Goal: Task Accomplishment & Management: Manage account settings

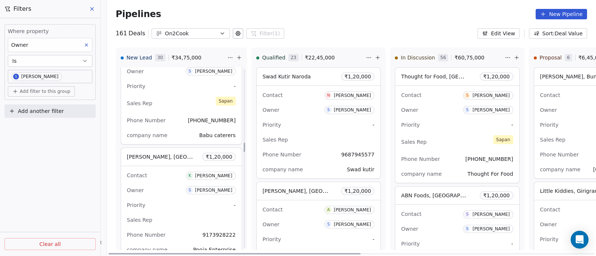
scroll to position [1465, 0]
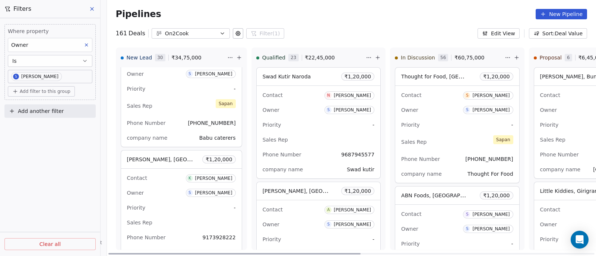
click at [159, 190] on div "Owner S [PERSON_NAME]" at bounding box center [181, 193] width 109 height 12
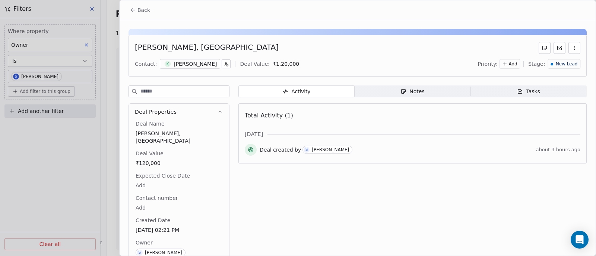
click at [321, 151] on div "[PERSON_NAME]" at bounding box center [330, 149] width 37 height 5
click at [419, 90] on div "Notes" at bounding box center [412, 92] width 24 height 8
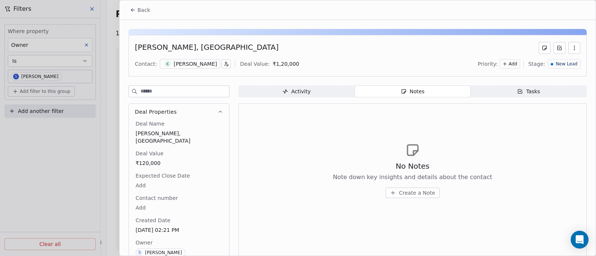
click at [411, 193] on span "Create a Note" at bounding box center [417, 192] width 36 height 7
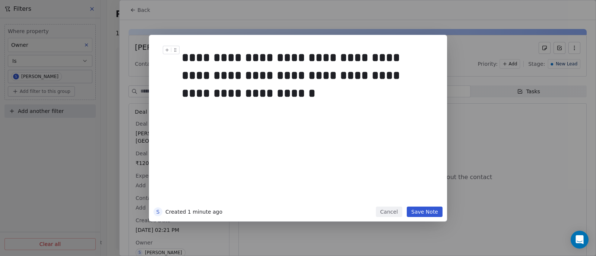
click at [360, 78] on div "**********" at bounding box center [306, 76] width 248 height 54
click at [182, 93] on div "**********" at bounding box center [306, 76] width 248 height 54
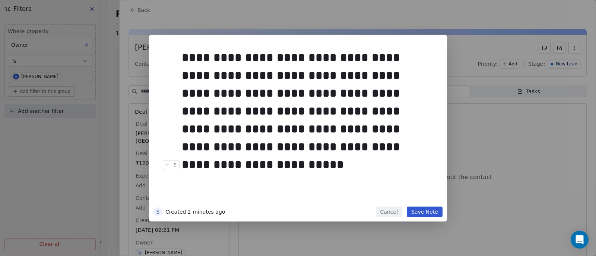
click at [424, 213] on button "Save Note" at bounding box center [424, 212] width 36 height 10
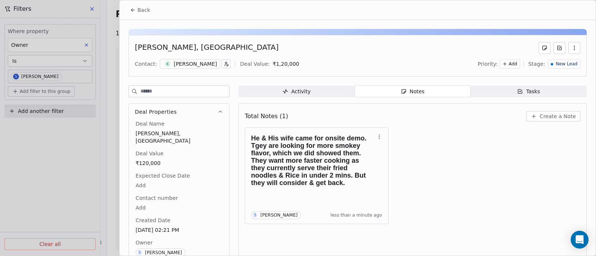
click at [142, 9] on span "Back" at bounding box center [143, 9] width 13 height 7
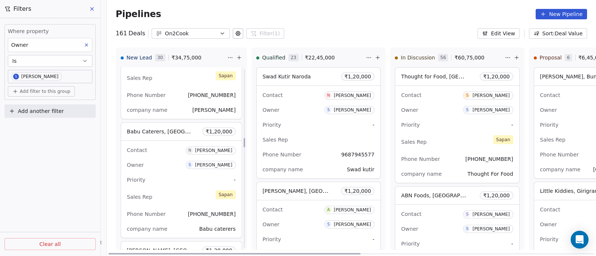
scroll to position [1372, 0]
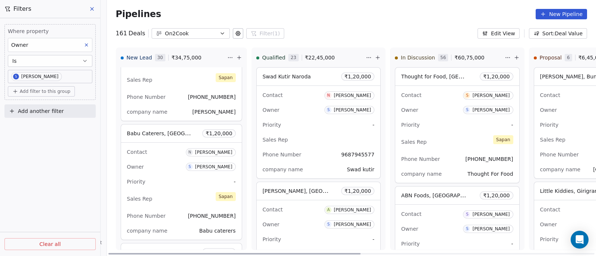
click at [165, 157] on div "Contact N [PERSON_NAME] Owner S [PERSON_NAME] Priority - Sales Rep [PERSON_NAME…" at bounding box center [181, 191] width 121 height 97
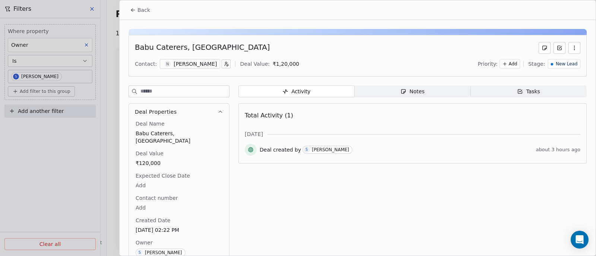
click at [415, 93] on div "Notes" at bounding box center [412, 92] width 24 height 8
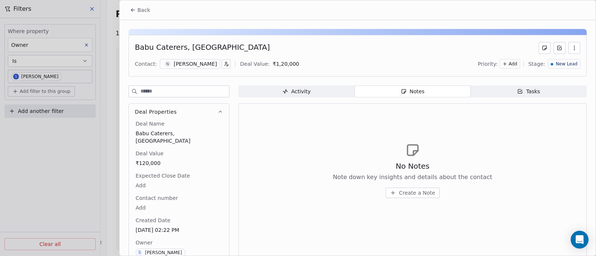
click at [408, 194] on span "Create a Note" at bounding box center [417, 192] width 36 height 7
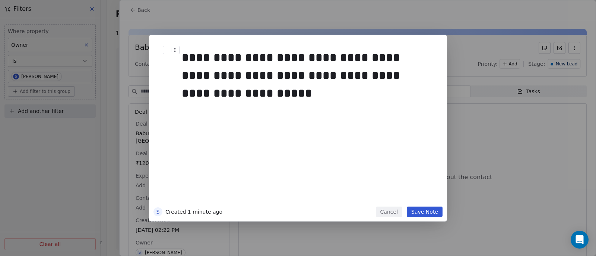
click at [313, 57] on div "**********" at bounding box center [306, 76] width 248 height 54
click at [425, 214] on button "Save Note" at bounding box center [424, 212] width 36 height 10
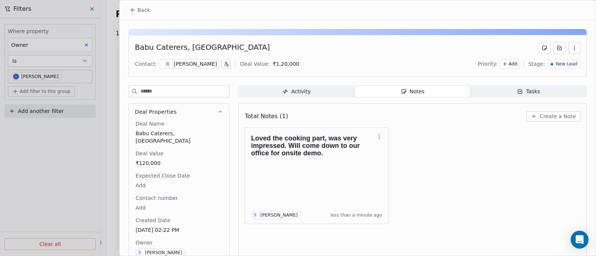
click at [143, 12] on span "Back" at bounding box center [143, 9] width 13 height 7
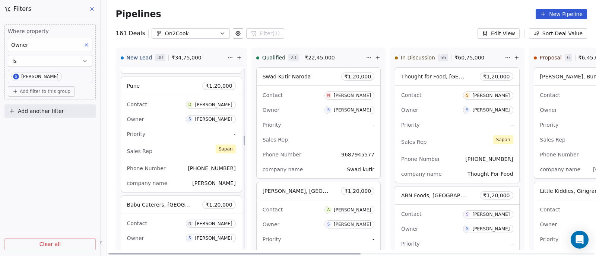
scroll to position [1279, 0]
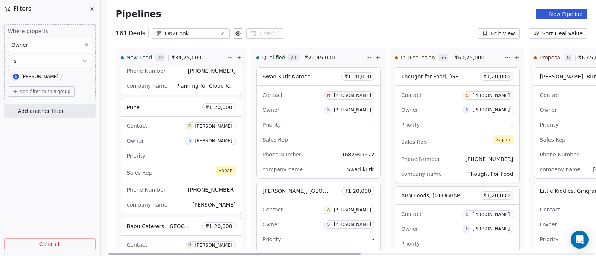
click at [174, 161] on div "Contact D [PERSON_NAME] Owner S [PERSON_NAME] Priority - Sales Rep [PERSON_NAME…" at bounding box center [181, 165] width 121 height 97
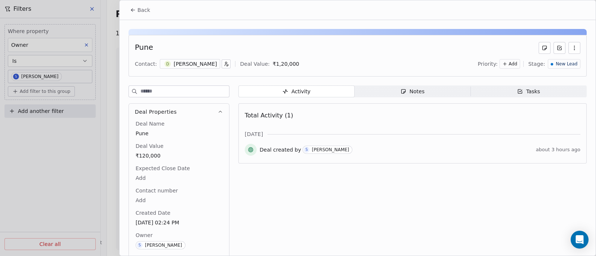
click at [411, 93] on div "Notes" at bounding box center [412, 92] width 24 height 8
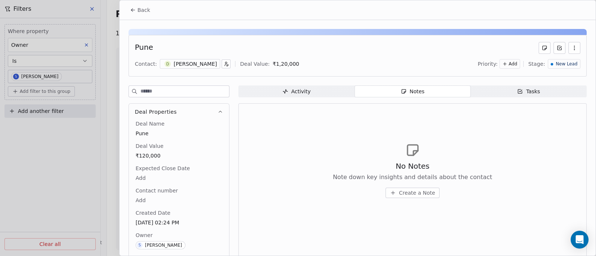
click at [413, 195] on span "Create a Note" at bounding box center [417, 192] width 36 height 7
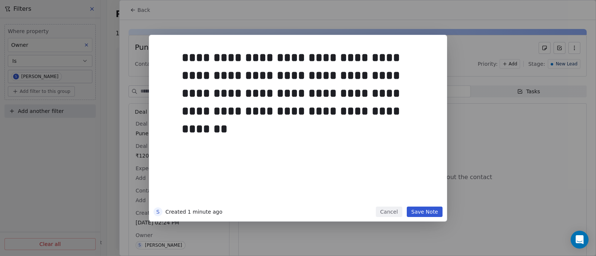
click at [425, 212] on button "Save Note" at bounding box center [424, 212] width 36 height 10
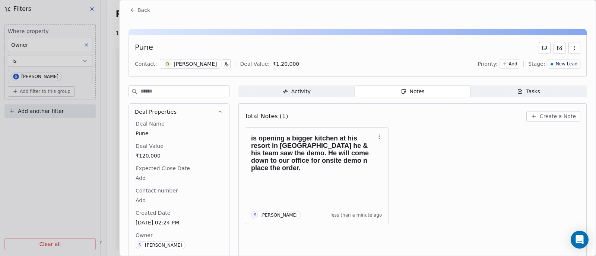
click at [145, 11] on span "Back" at bounding box center [143, 9] width 13 height 7
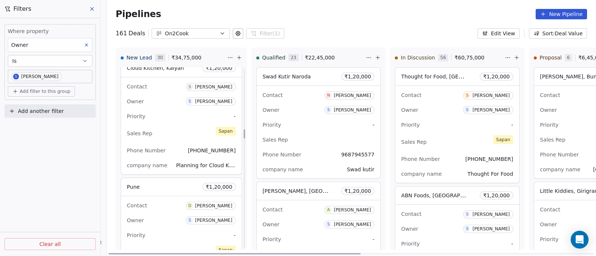
scroll to position [1186, 0]
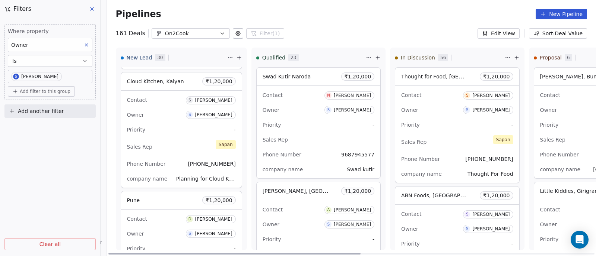
click at [182, 127] on div "Priority -" at bounding box center [181, 130] width 109 height 12
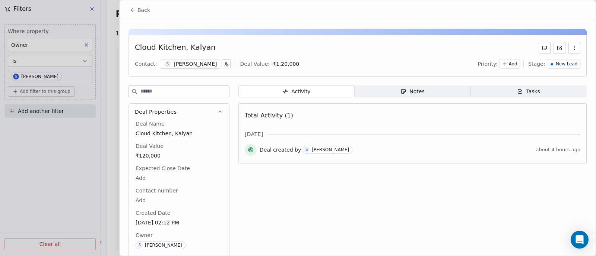
click at [412, 91] on div "Notes" at bounding box center [412, 92] width 24 height 8
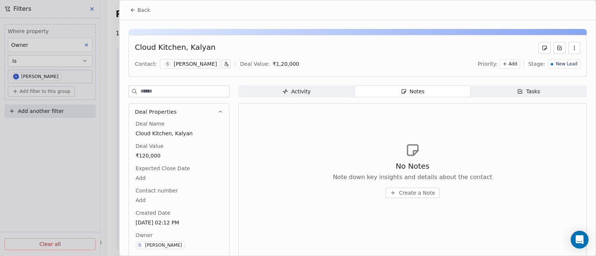
click at [410, 191] on span "Create a Note" at bounding box center [417, 192] width 36 height 7
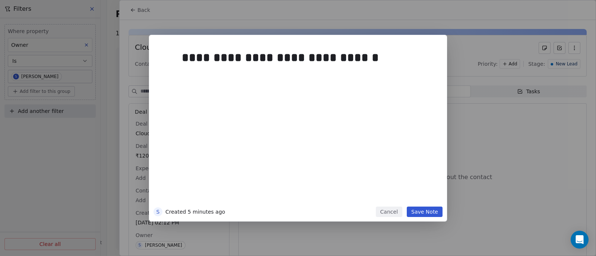
click at [424, 212] on button "Save Note" at bounding box center [424, 212] width 36 height 10
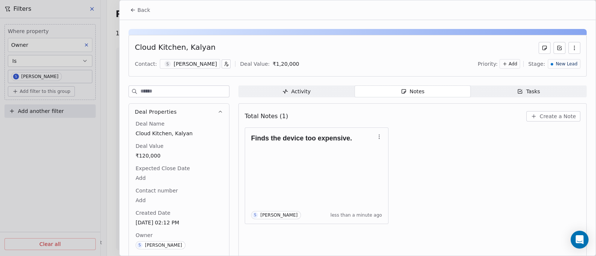
click at [566, 64] on span "New Lead" at bounding box center [566, 64] width 22 height 6
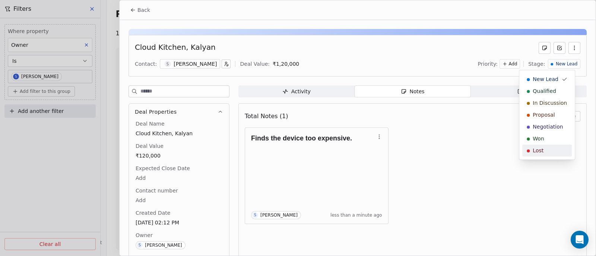
click at [544, 150] on div "Lost" at bounding box center [546, 150] width 41 height 7
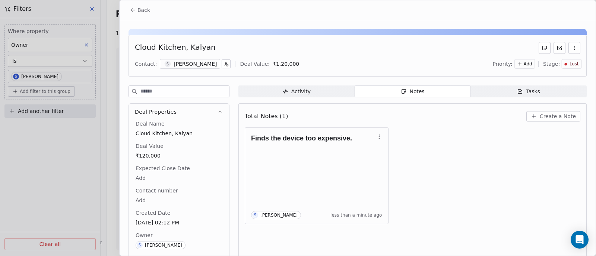
click at [139, 11] on span "Back" at bounding box center [143, 9] width 13 height 7
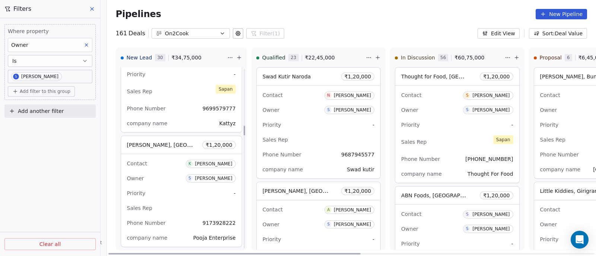
scroll to position [1047, 0]
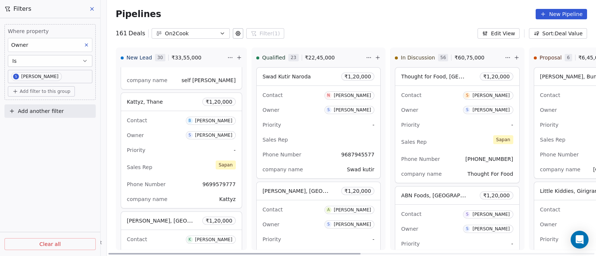
click at [168, 153] on div "Priority -" at bounding box center [181, 150] width 109 height 12
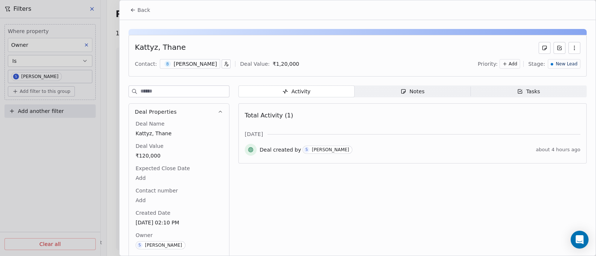
click at [408, 88] on div "Notes" at bounding box center [412, 92] width 24 height 8
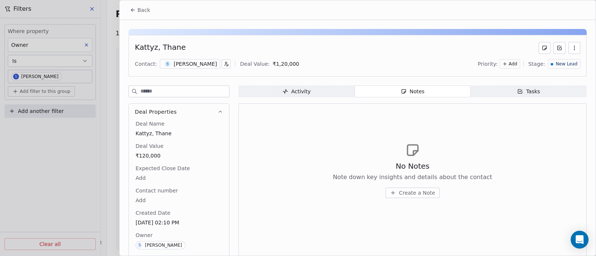
click at [411, 192] on span "Create a Note" at bounding box center [417, 192] width 36 height 7
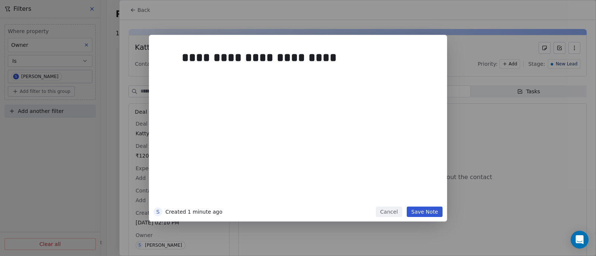
click at [425, 211] on button "Save Note" at bounding box center [424, 212] width 36 height 10
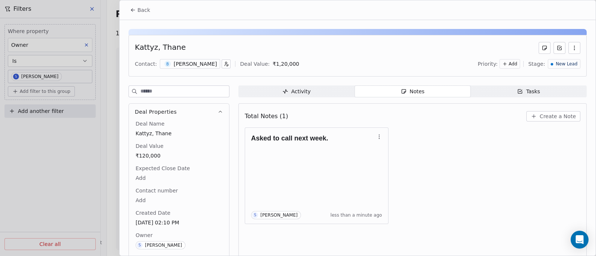
click at [139, 10] on span "Back" at bounding box center [143, 9] width 13 height 7
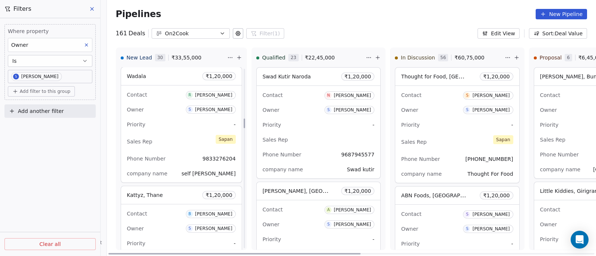
scroll to position [954, 0]
click at [178, 133] on div "Sales Rep [PERSON_NAME]" at bounding box center [181, 141] width 109 height 16
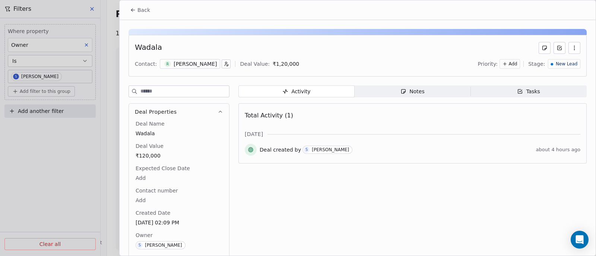
click at [415, 92] on div "Notes" at bounding box center [412, 92] width 24 height 8
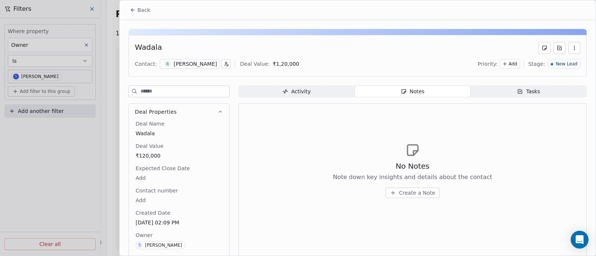
click at [411, 192] on span "Create a Note" at bounding box center [417, 192] width 36 height 7
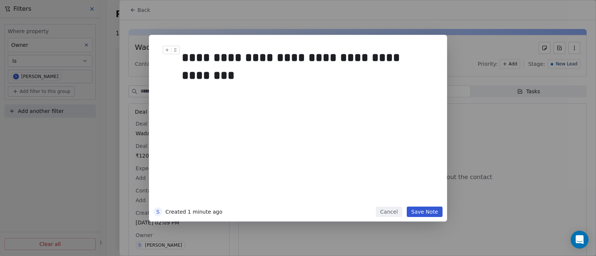
click at [358, 58] on div "**********" at bounding box center [306, 58] width 248 height 18
click at [421, 213] on button "Save Note" at bounding box center [424, 212] width 36 height 10
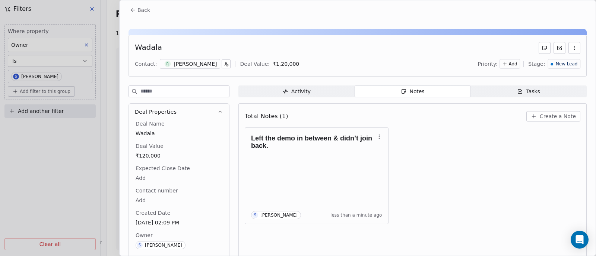
click at [564, 64] on span "New Lead" at bounding box center [566, 64] width 22 height 6
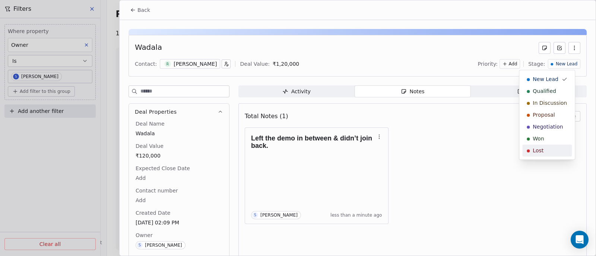
click at [551, 149] on div "Lost" at bounding box center [546, 150] width 41 height 7
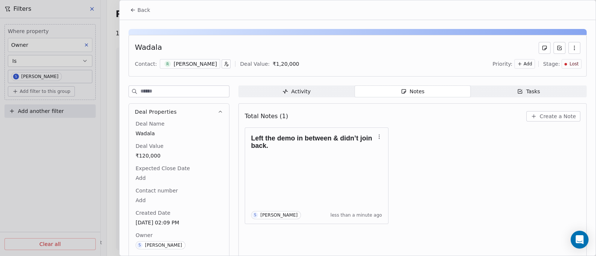
click at [142, 10] on span "Back" at bounding box center [143, 9] width 13 height 7
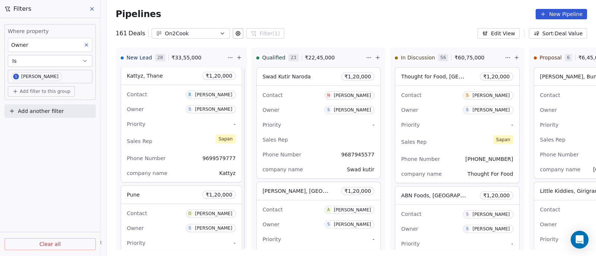
scroll to position [835, 0]
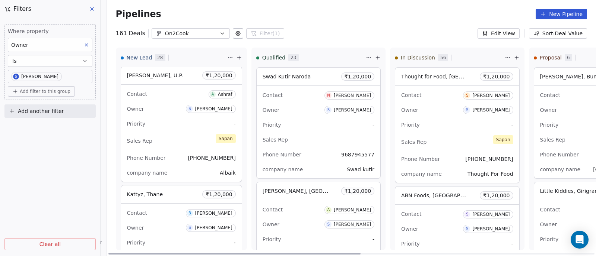
click at [172, 133] on div "Sales Rep [PERSON_NAME]" at bounding box center [181, 141] width 109 height 16
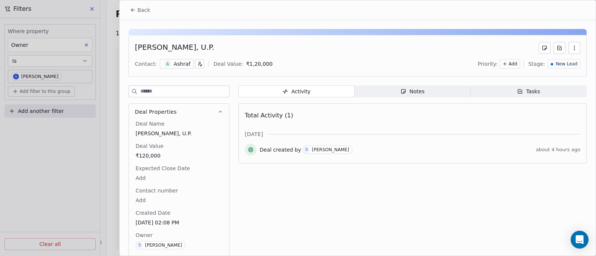
click at [411, 92] on div "Notes" at bounding box center [412, 92] width 24 height 8
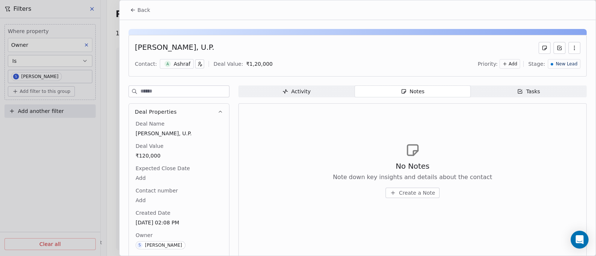
click at [408, 194] on span "Create a Note" at bounding box center [417, 192] width 36 height 7
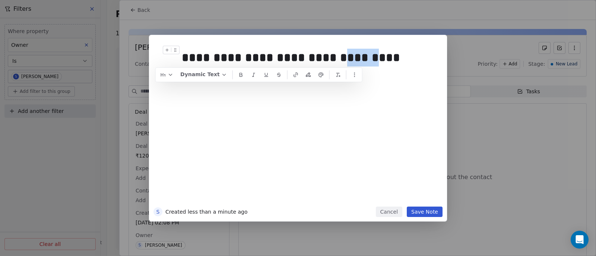
drag, startPoint x: 333, startPoint y: 56, endPoint x: 361, endPoint y: 62, distance: 28.1
click at [361, 62] on div "**********" at bounding box center [306, 58] width 248 height 18
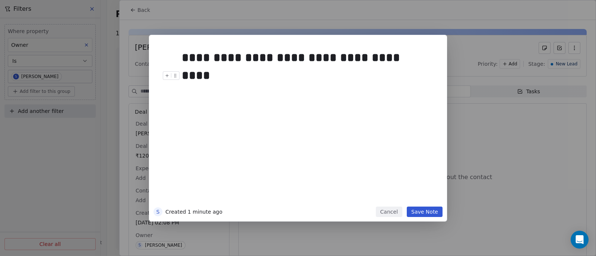
click at [421, 213] on button "Save Note" at bounding box center [424, 212] width 36 height 10
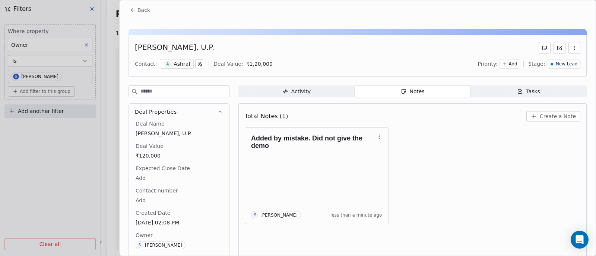
click at [562, 64] on span "New Lead" at bounding box center [566, 64] width 22 height 6
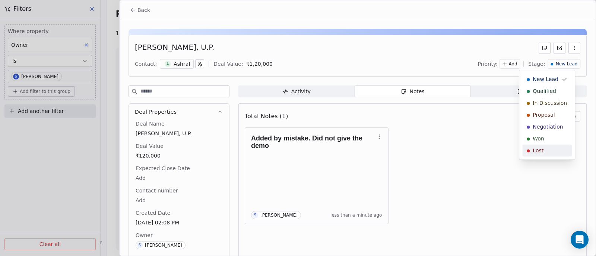
click at [547, 148] on div "Lost" at bounding box center [546, 150] width 41 height 7
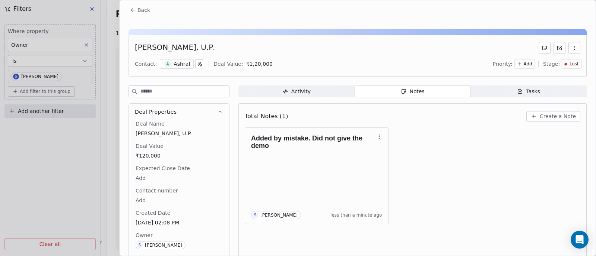
click at [150, 9] on button "Back" at bounding box center [139, 9] width 29 height 13
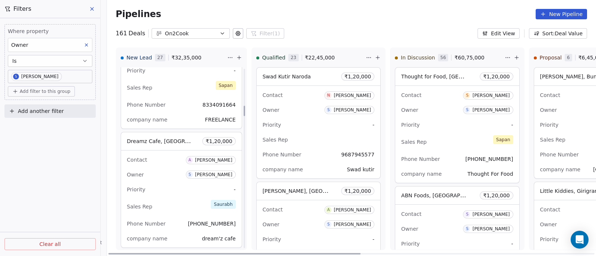
scroll to position [670, 0]
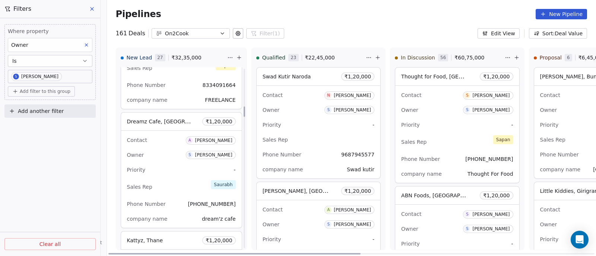
click at [175, 156] on div "Owner S [PERSON_NAME]" at bounding box center [181, 155] width 109 height 12
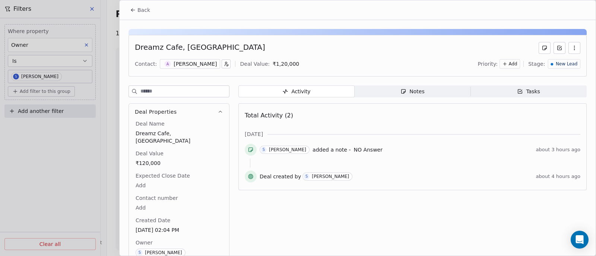
click at [139, 10] on span "Back" at bounding box center [143, 9] width 13 height 7
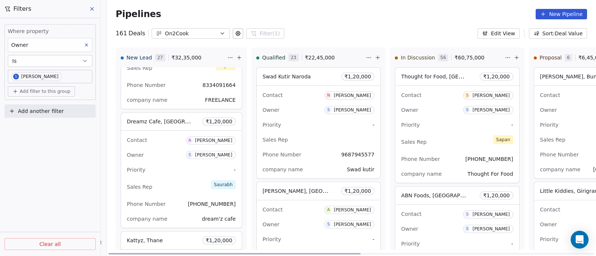
click at [175, 85] on div "Phone Number [PHONE_NUMBER]" at bounding box center [181, 85] width 109 height 12
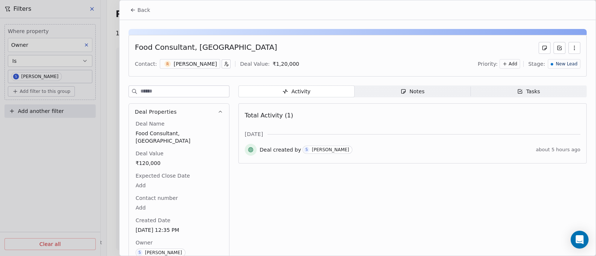
click at [415, 93] on div "Notes" at bounding box center [412, 92] width 24 height 8
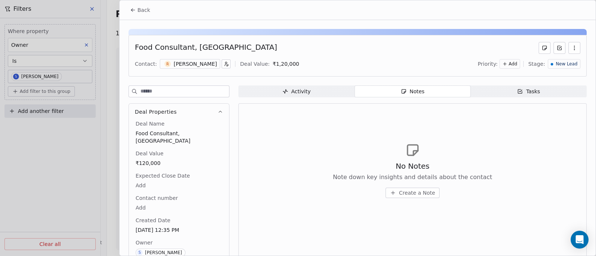
click at [411, 192] on span "Create a Note" at bounding box center [417, 192] width 36 height 7
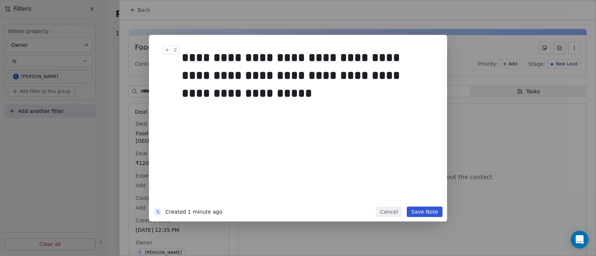
click at [393, 73] on div "**********" at bounding box center [306, 76] width 248 height 54
click at [423, 209] on button "Save Note" at bounding box center [424, 212] width 36 height 10
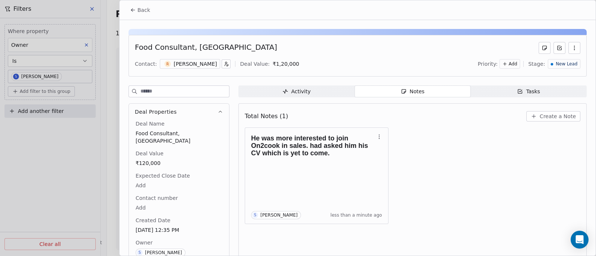
click at [141, 10] on span "Back" at bounding box center [143, 9] width 13 height 7
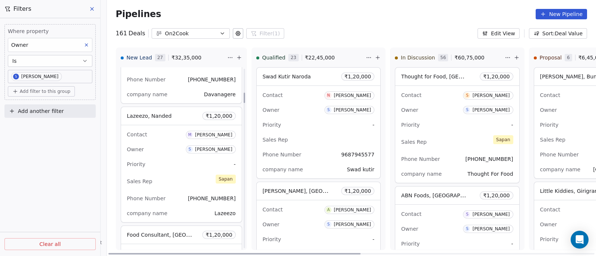
scroll to position [390, 0]
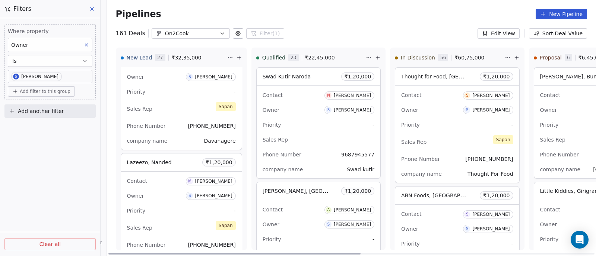
click at [173, 194] on div "Owner S [PERSON_NAME]" at bounding box center [181, 196] width 109 height 12
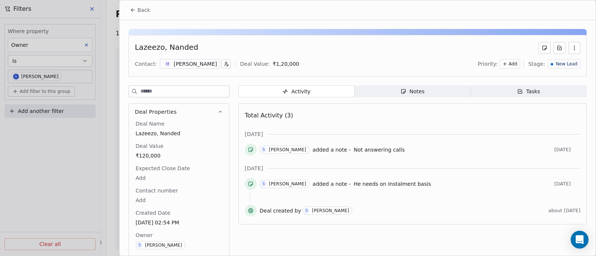
click at [136, 8] on button "Back" at bounding box center [139, 9] width 29 height 13
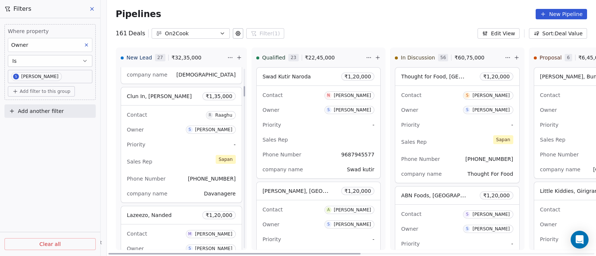
scroll to position [297, 0]
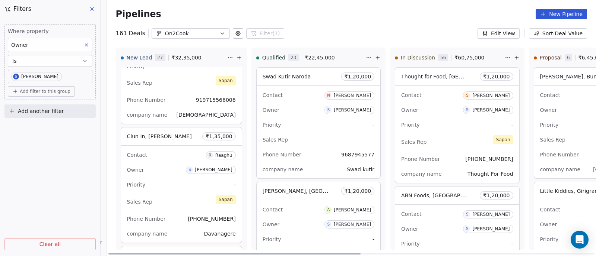
click at [175, 179] on div "Priority -" at bounding box center [181, 185] width 109 height 12
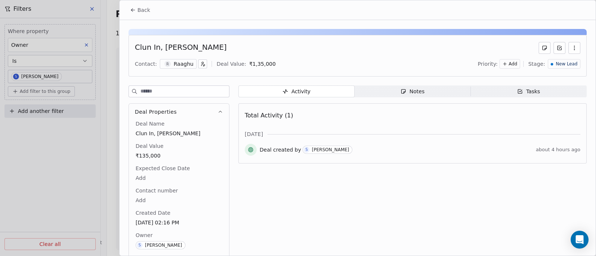
click at [418, 90] on div "Notes" at bounding box center [412, 92] width 24 height 8
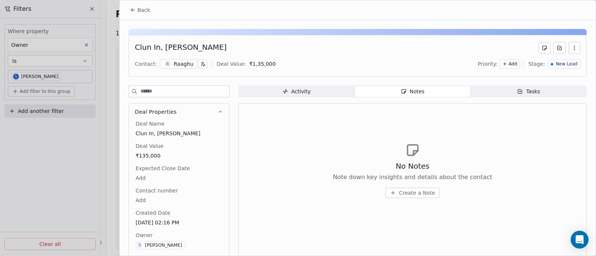
click at [416, 194] on span "Create a Note" at bounding box center [417, 192] width 36 height 7
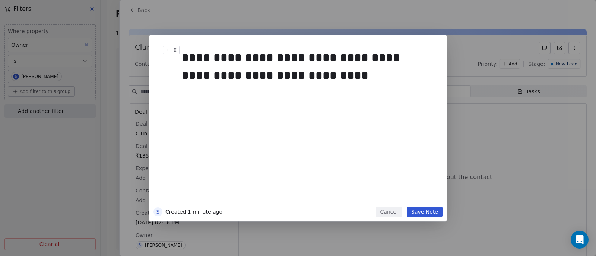
click at [258, 57] on div "**********" at bounding box center [306, 67] width 248 height 36
click at [372, 57] on div "**********" at bounding box center [306, 67] width 248 height 36
click at [426, 213] on button "Save Note" at bounding box center [424, 212] width 36 height 10
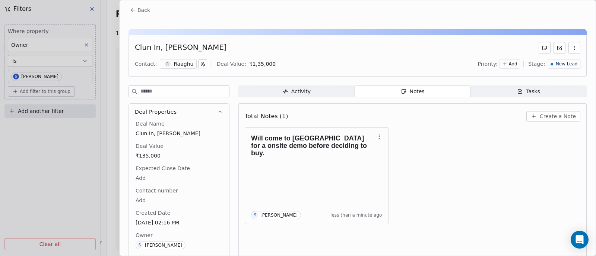
click at [141, 9] on span "Back" at bounding box center [143, 9] width 13 height 7
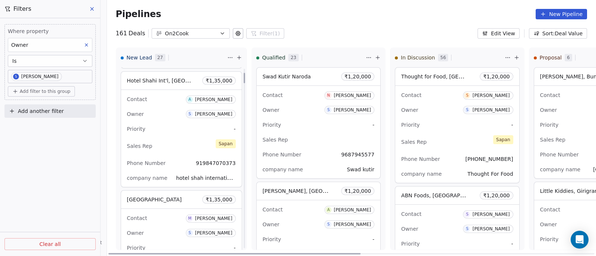
scroll to position [65, 0]
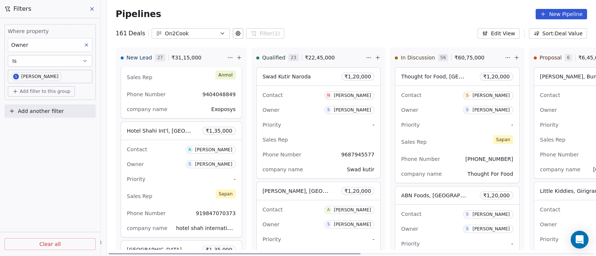
click at [169, 161] on div "Owner S [PERSON_NAME]" at bounding box center [181, 165] width 109 height 12
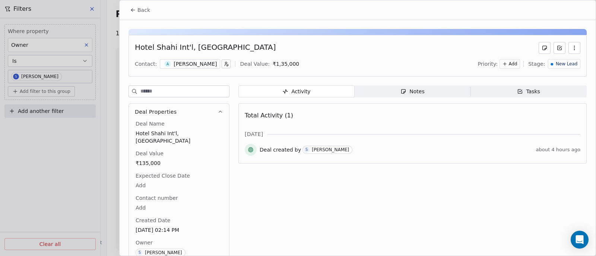
click at [408, 92] on div "Notes" at bounding box center [412, 92] width 24 height 8
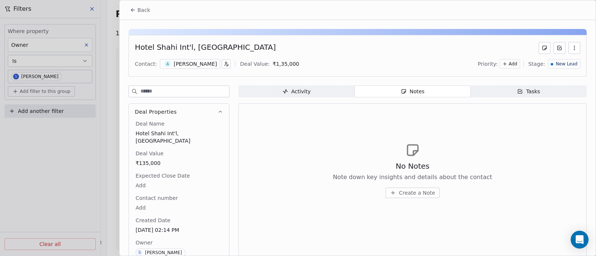
click at [412, 192] on span "Create a Note" at bounding box center [417, 192] width 36 height 7
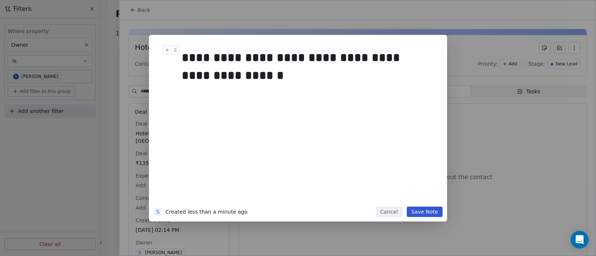
click at [214, 59] on div "**********" at bounding box center [306, 67] width 248 height 36
click at [424, 212] on button "Save Note" at bounding box center [424, 212] width 36 height 10
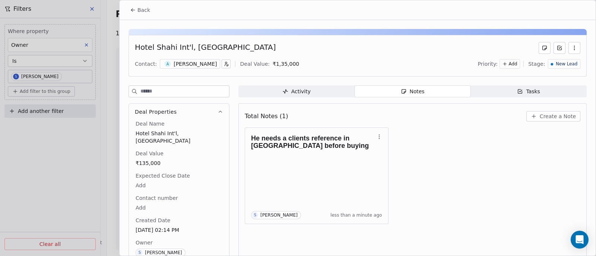
click at [144, 12] on span "Back" at bounding box center [143, 9] width 13 height 7
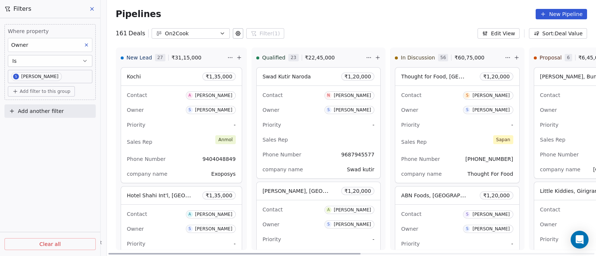
click at [179, 112] on div "Owner S [PERSON_NAME]" at bounding box center [181, 110] width 109 height 12
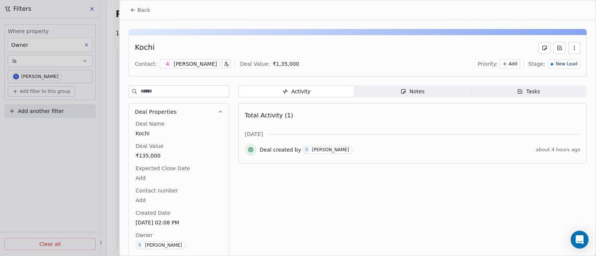
click at [414, 91] on div "Notes" at bounding box center [412, 92] width 24 height 8
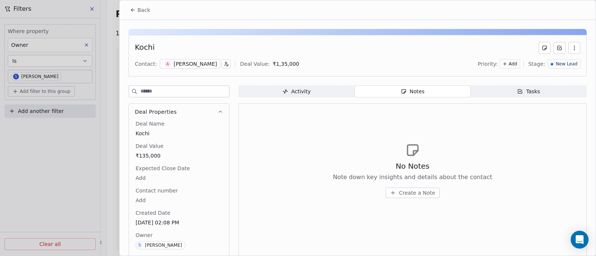
click at [415, 190] on span "Create a Note" at bounding box center [417, 192] width 36 height 7
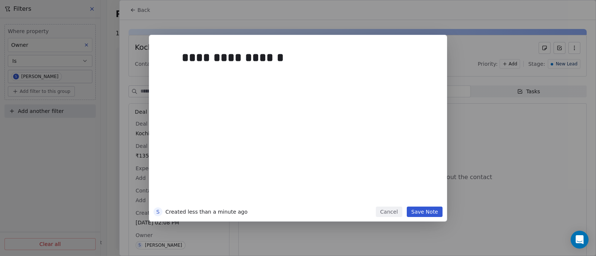
click at [417, 212] on button "Save Note" at bounding box center [424, 212] width 36 height 10
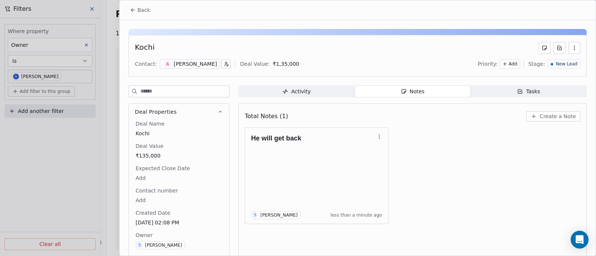
click at [144, 11] on span "Back" at bounding box center [143, 9] width 13 height 7
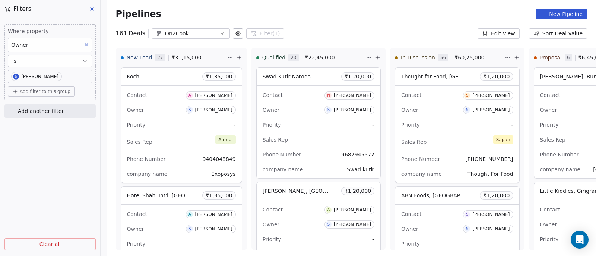
click at [61, 200] on div "Where property Owner Is S [PERSON_NAME] Add filter to this group Add another fi…" at bounding box center [50, 137] width 100 height 238
click at [94, 8] on icon at bounding box center [92, 9] width 6 height 6
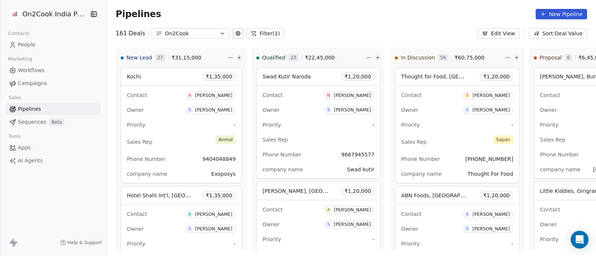
click at [29, 110] on span "Pipelines" at bounding box center [29, 109] width 23 height 8
click at [256, 33] on button "Filter (1)" at bounding box center [265, 33] width 38 height 10
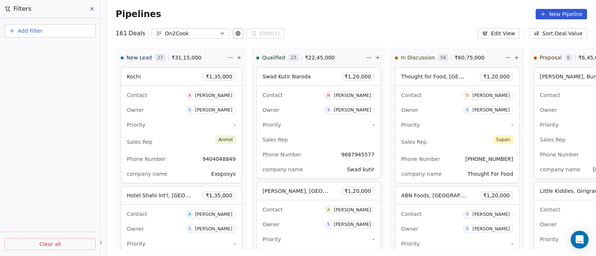
click at [29, 31] on span "Add Filter" at bounding box center [30, 31] width 25 height 8
click at [27, 47] on span "Deal properties" at bounding box center [32, 49] width 40 height 8
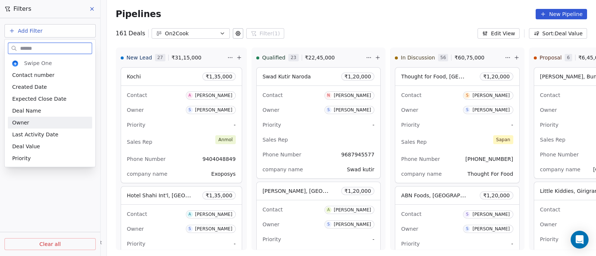
click at [23, 122] on span "Owner" at bounding box center [20, 122] width 17 height 7
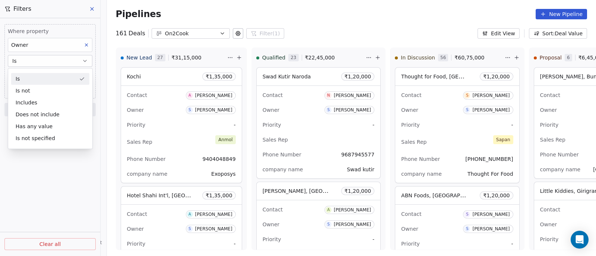
click at [58, 61] on button "Is" at bounding box center [50, 61] width 84 height 12
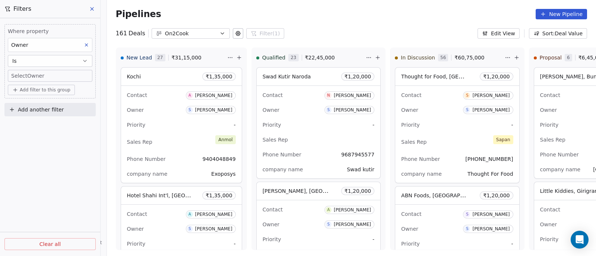
click at [54, 77] on body "On2Cook India Pvt. Ltd. Contacts People Marketing Workflows Campaigns Sales Pip…" at bounding box center [298, 128] width 596 height 256
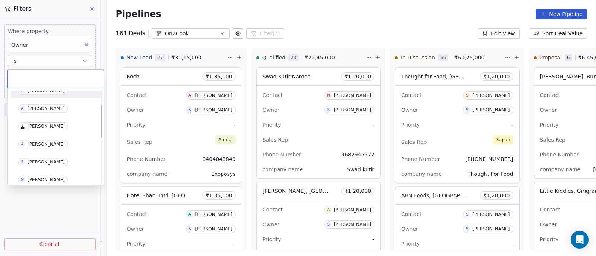
scroll to position [46, 0]
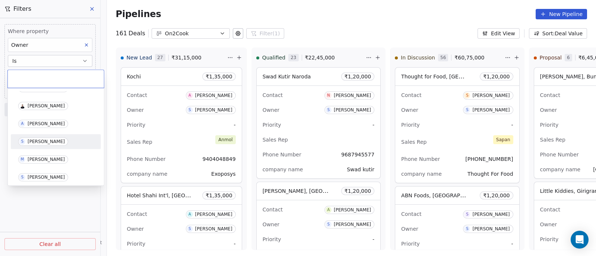
click at [42, 142] on div "[PERSON_NAME]" at bounding box center [46, 141] width 37 height 5
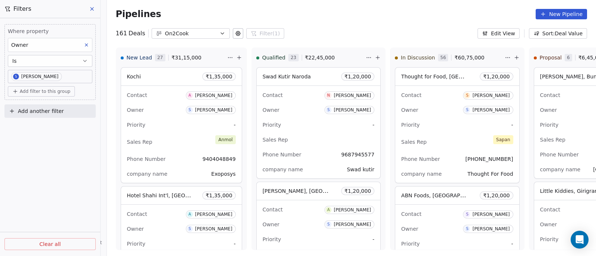
click at [95, 7] on icon at bounding box center [92, 9] width 6 height 6
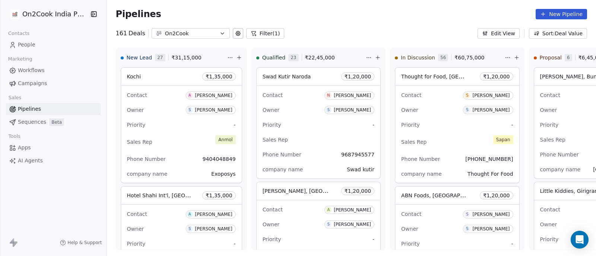
click at [258, 34] on button "Filter (1)" at bounding box center [265, 33] width 38 height 10
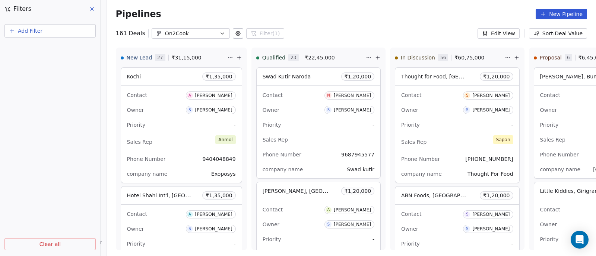
click at [30, 29] on span "Add Filter" at bounding box center [30, 31] width 25 height 8
click at [26, 59] on span "Contact properties" at bounding box center [36, 61] width 48 height 8
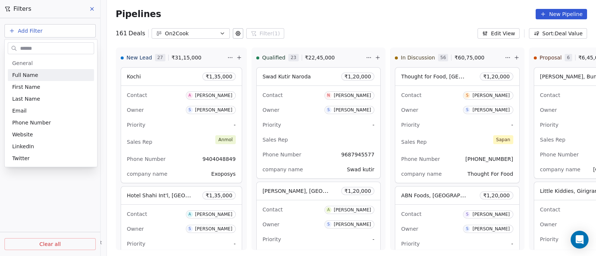
click at [67, 29] on html "On2Cook India Pvt. Ltd. Contacts People Marketing Workflows Campaigns Sales Pip…" at bounding box center [298, 128] width 596 height 256
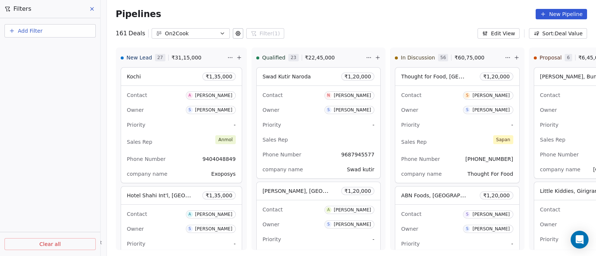
click at [60, 32] on button "Add Filter" at bounding box center [49, 30] width 91 height 13
click at [39, 47] on span "Deal properties" at bounding box center [32, 49] width 40 height 8
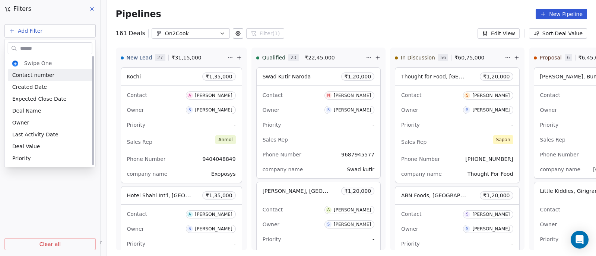
scroll to position [0, 0]
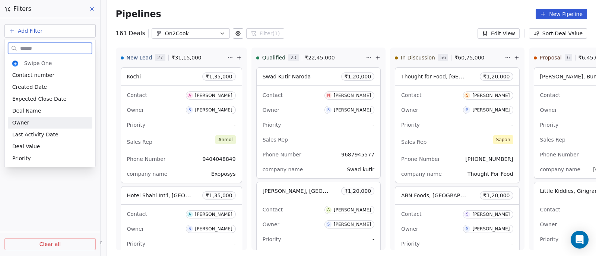
click at [19, 124] on span "Owner" at bounding box center [20, 122] width 17 height 7
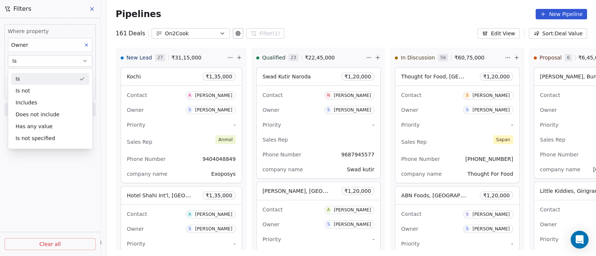
click at [61, 58] on button "Is" at bounding box center [50, 61] width 84 height 12
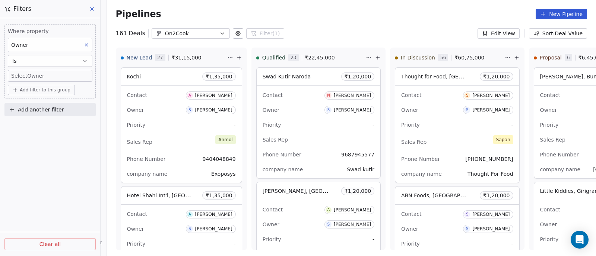
click at [58, 76] on body "On2Cook India Pvt. Ltd. Contacts People Marketing Workflows Campaigns Sales Pip…" at bounding box center [298, 128] width 596 height 256
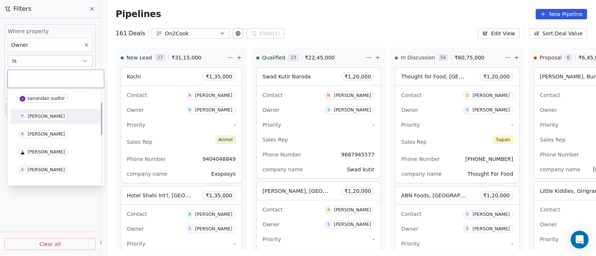
scroll to position [46, 0]
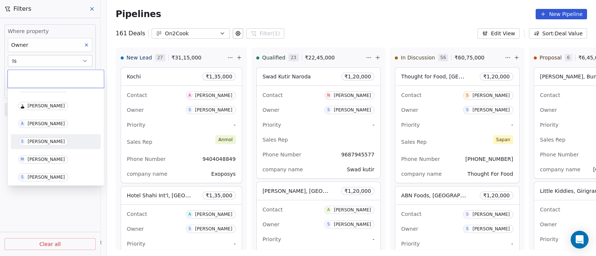
click at [41, 144] on div "[PERSON_NAME]" at bounding box center [46, 141] width 37 height 5
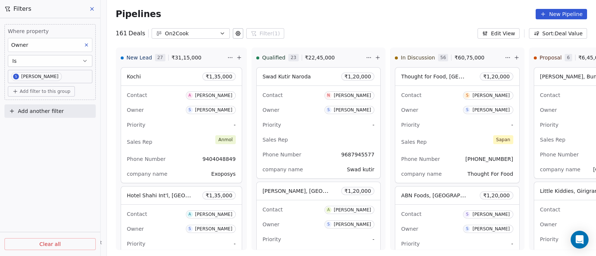
click at [37, 110] on span "Add another filter" at bounding box center [41, 112] width 46 height 8
click at [35, 127] on span "Deal properties" at bounding box center [32, 129] width 40 height 8
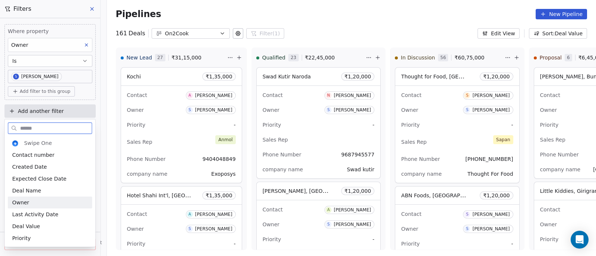
click at [22, 202] on span "Owner" at bounding box center [20, 202] width 17 height 7
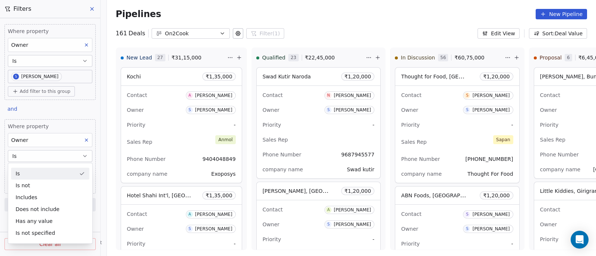
click at [94, 10] on icon at bounding box center [92, 9] width 6 height 6
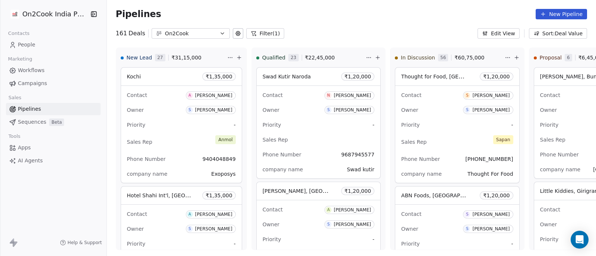
click at [259, 31] on button "Filter (1)" at bounding box center [265, 33] width 38 height 10
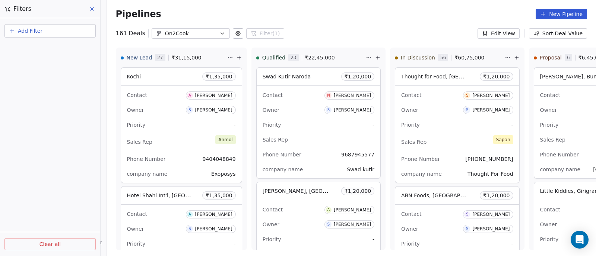
click at [90, 12] on icon at bounding box center [92, 9] width 6 height 6
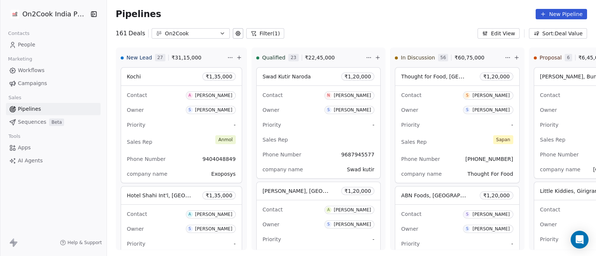
click at [92, 14] on icon "button" at bounding box center [93, 13] width 7 height 7
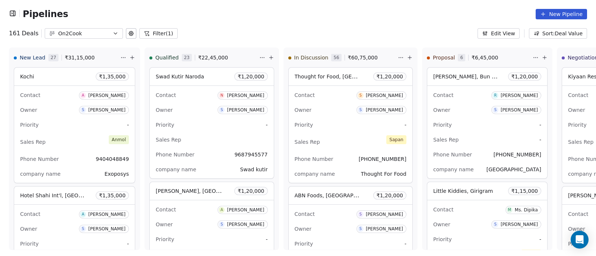
click at [13, 12] on icon "button" at bounding box center [12, 13] width 7 height 7
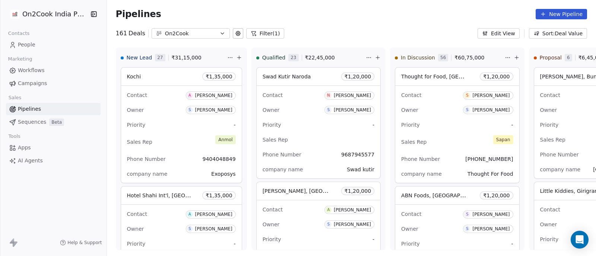
click at [38, 70] on span "Workflows" at bounding box center [31, 71] width 27 height 8
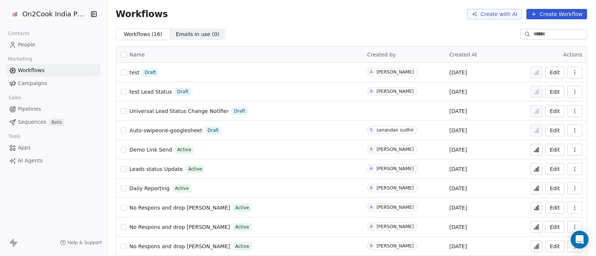
click at [25, 109] on span "Pipelines" at bounding box center [29, 109] width 23 height 8
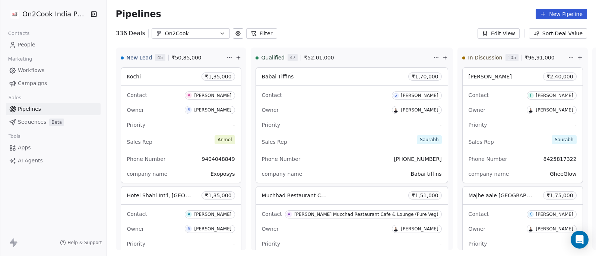
click at [254, 32] on button "Filter" at bounding box center [261, 33] width 31 height 10
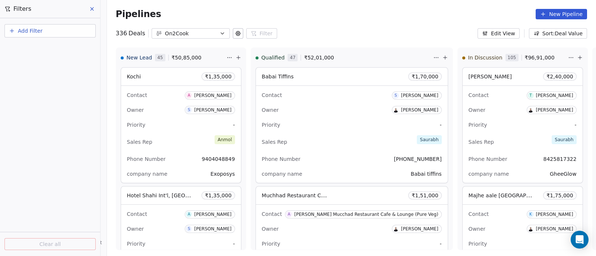
click at [30, 28] on span "Add Filter" at bounding box center [30, 31] width 25 height 8
click at [30, 49] on span "Deal properties" at bounding box center [32, 49] width 40 height 8
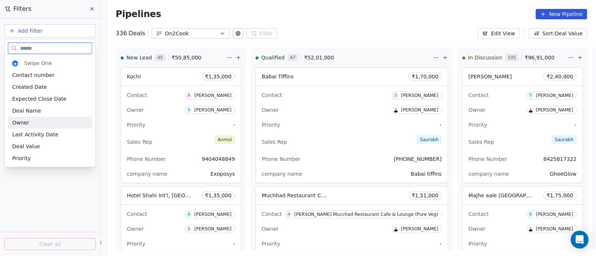
click at [22, 124] on span "Owner" at bounding box center [20, 122] width 17 height 7
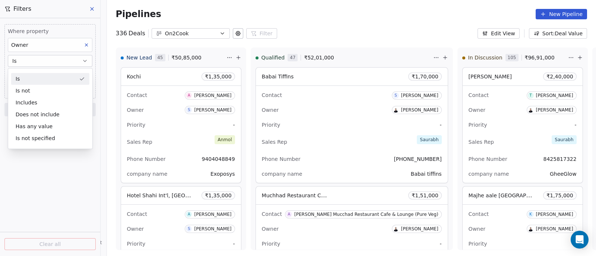
click at [69, 62] on button "Is" at bounding box center [50, 61] width 84 height 12
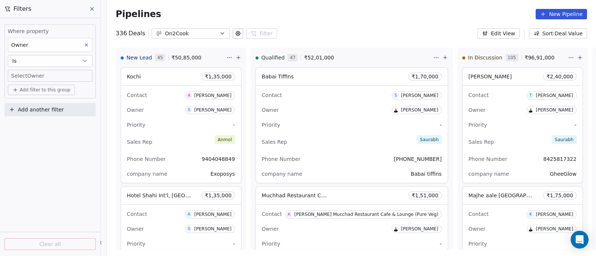
click at [68, 73] on body "On2Cook India Pvt. Ltd. Contacts People Marketing Workflows Campaigns Sales Pip…" at bounding box center [298, 128] width 596 height 256
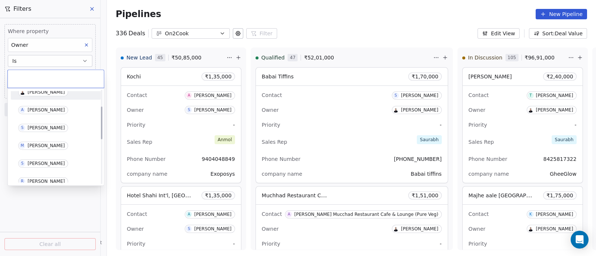
scroll to position [46, 0]
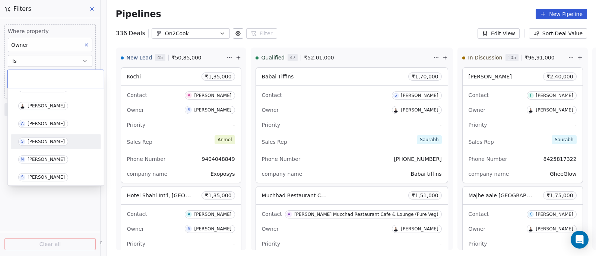
click at [42, 143] on div "[PERSON_NAME]" at bounding box center [46, 141] width 37 height 5
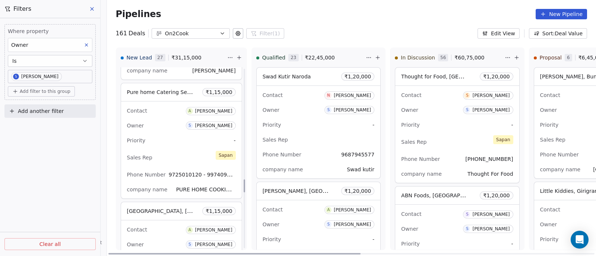
scroll to position [1535, 0]
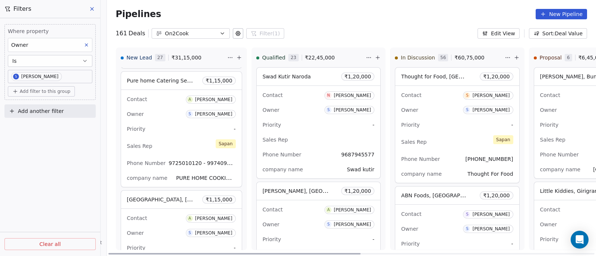
click at [167, 124] on div "Priority -" at bounding box center [181, 129] width 109 height 12
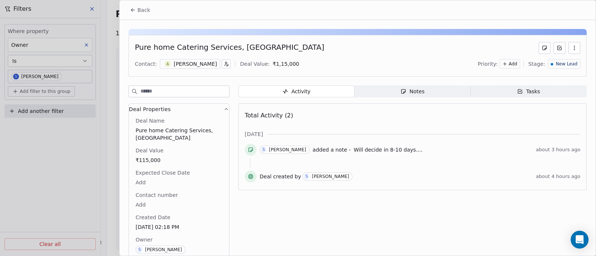
click at [564, 63] on span "New Lead" at bounding box center [566, 64] width 22 height 6
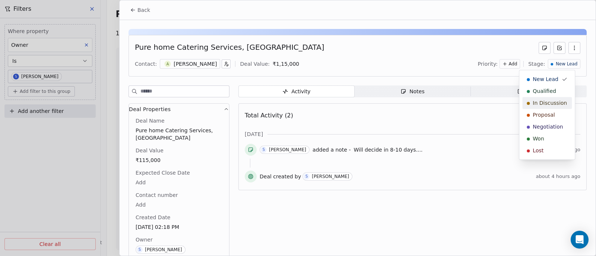
click at [546, 102] on span "In Discussion" at bounding box center [549, 102] width 34 height 7
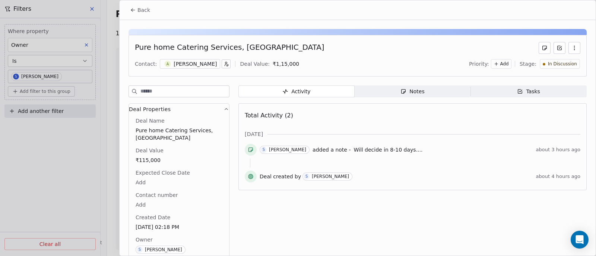
click at [138, 9] on span "Back" at bounding box center [143, 9] width 13 height 7
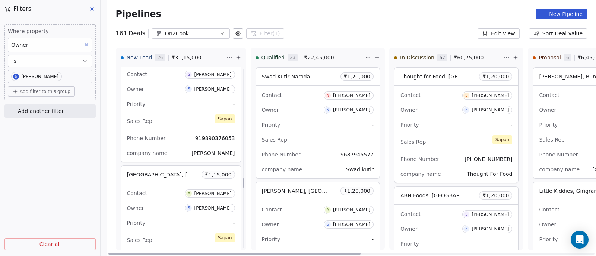
scroll to position [2172, 0]
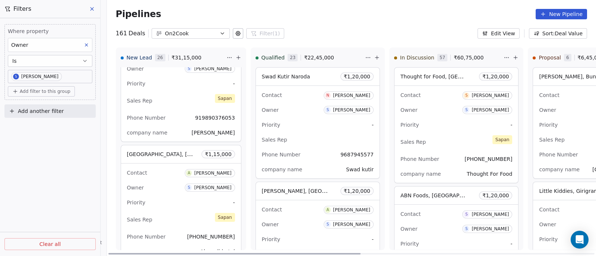
click at [167, 176] on div "Contact A [PERSON_NAME] Owner S [PERSON_NAME] Priority - Sales Rep [PERSON_NAME…" at bounding box center [181, 212] width 120 height 97
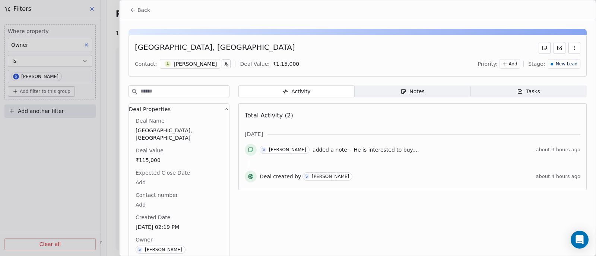
click at [558, 64] on span "New Lead" at bounding box center [566, 64] width 22 height 6
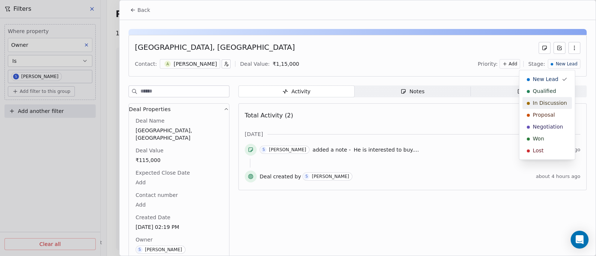
click at [545, 102] on span "In Discussion" at bounding box center [549, 102] width 34 height 7
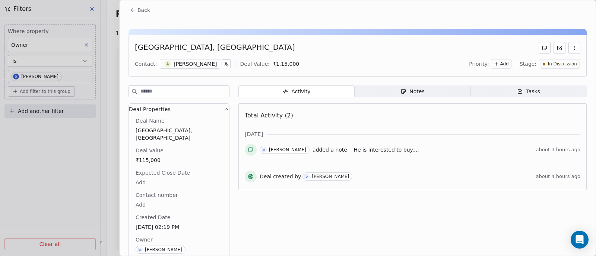
click at [142, 9] on span "Back" at bounding box center [143, 9] width 13 height 7
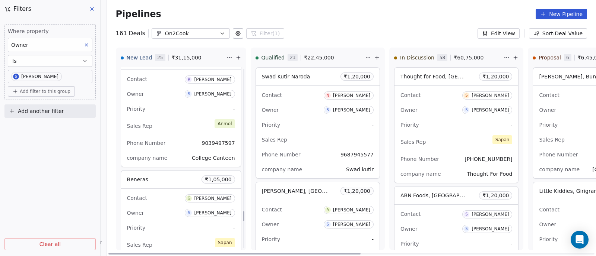
scroll to position [2691, 0]
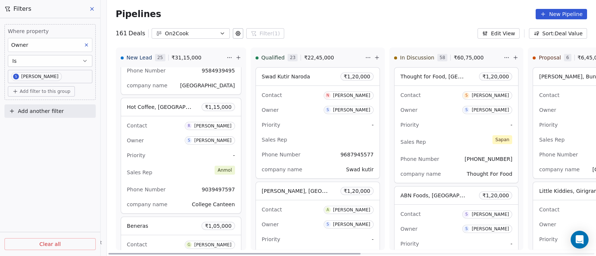
click at [164, 140] on div "Owner S [PERSON_NAME]" at bounding box center [181, 141] width 108 height 12
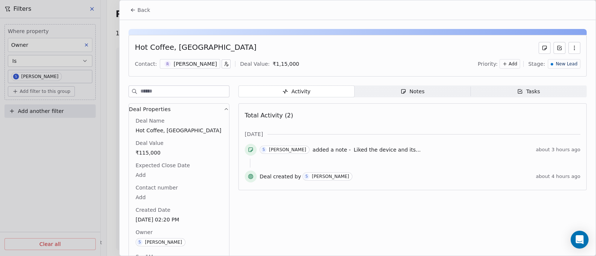
click at [562, 62] on span "New Lead" at bounding box center [566, 64] width 22 height 6
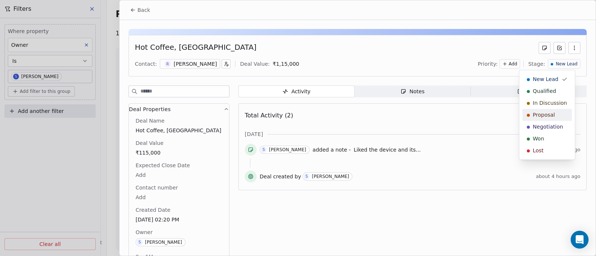
click at [543, 115] on span "Proposal" at bounding box center [543, 114] width 22 height 7
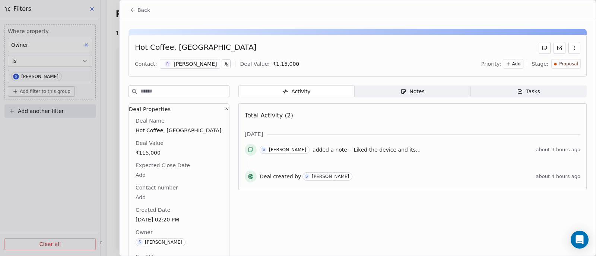
scroll to position [1864, 0]
click at [139, 9] on span "Back" at bounding box center [143, 9] width 13 height 7
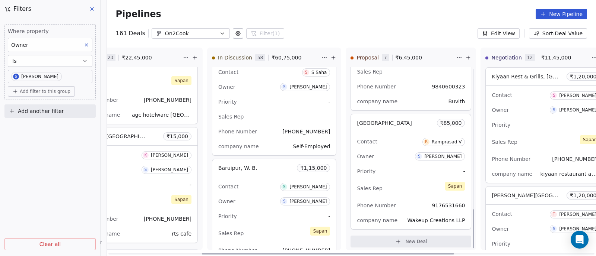
scroll to position [661, 0]
click at [465, 57] on icon at bounding box center [468, 58] width 6 height 6
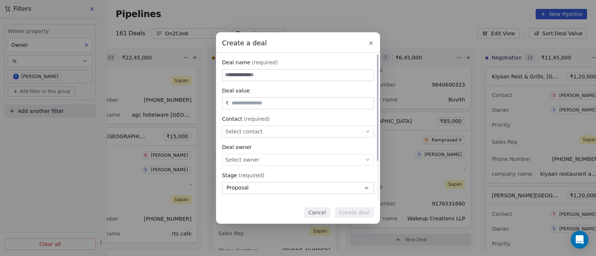
click at [330, 130] on div "Select contact" at bounding box center [298, 132] width 152 height 12
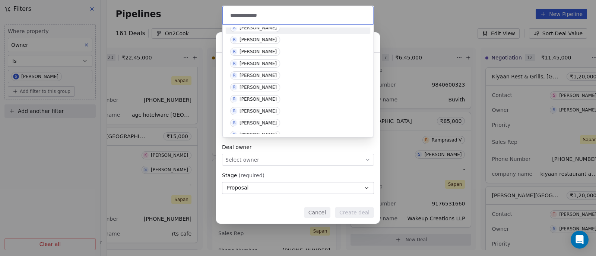
scroll to position [419, 0]
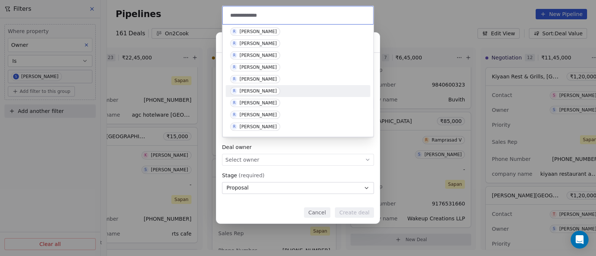
type input "**********"
click at [264, 90] on div "[PERSON_NAME]" at bounding box center [257, 91] width 37 height 5
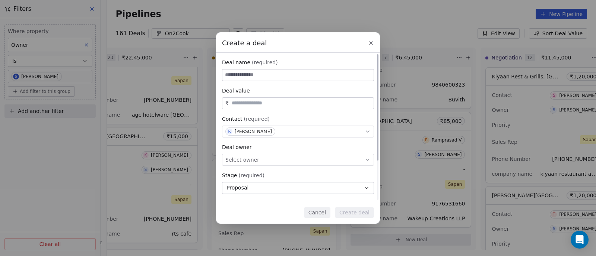
click at [265, 74] on input at bounding box center [297, 75] width 151 height 11
click at [304, 73] on input "**********" at bounding box center [297, 75] width 151 height 11
type input "**********"
click at [281, 103] on input "text" at bounding box center [301, 103] width 142 height 6
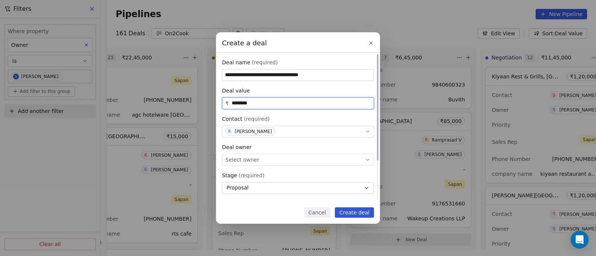
click at [368, 159] on icon at bounding box center [367, 160] width 6 height 6
type input "********"
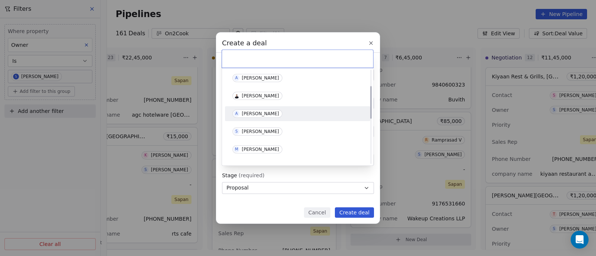
scroll to position [46, 0]
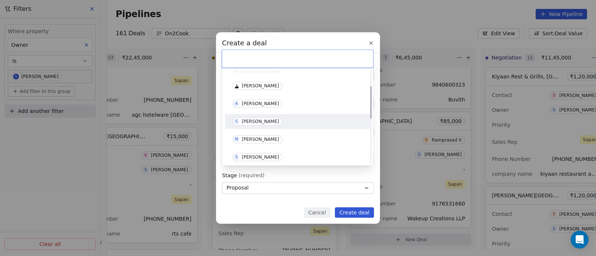
click at [246, 120] on div "[PERSON_NAME]" at bounding box center [260, 121] width 37 height 5
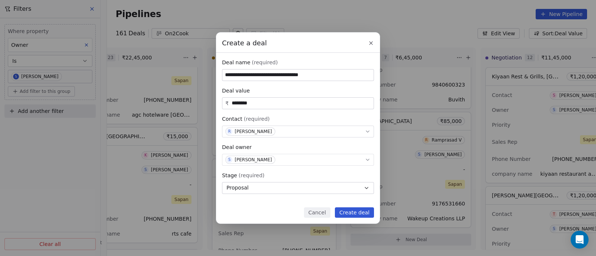
click at [354, 210] on button "Create deal" at bounding box center [354, 213] width 39 height 10
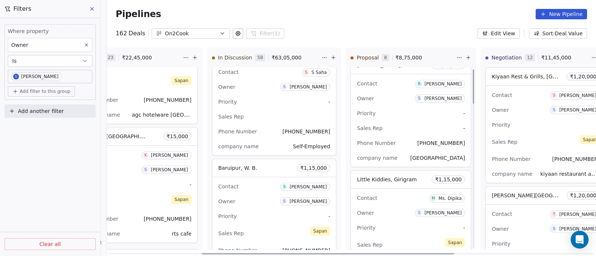
scroll to position [0, 0]
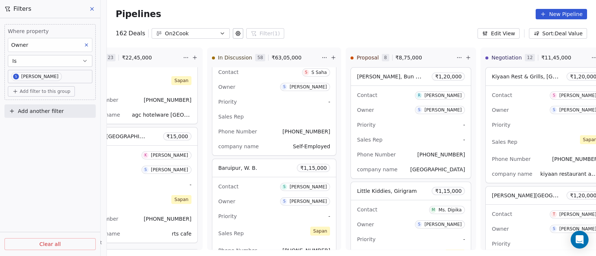
click at [562, 14] on button "New Pipeline" at bounding box center [560, 14] width 51 height 10
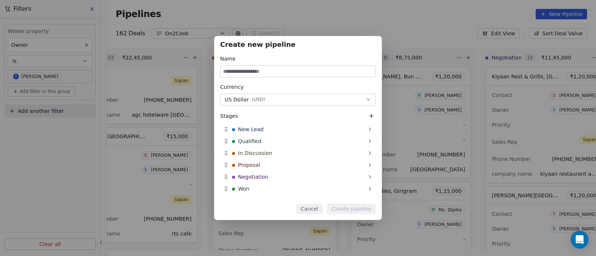
click at [408, 21] on div "Create new pipeline Name Currency US Dollar ( USD ) Stages New Lead Qualified I…" at bounding box center [298, 128] width 596 height 256
click at [274, 22] on div "Create new pipeline Name Currency US Dollar ( USD ) Stages New Lead Qualified I…" at bounding box center [298, 128] width 596 height 256
click at [314, 212] on button "Cancel" at bounding box center [309, 209] width 26 height 10
